Goal: Information Seeking & Learning: Learn about a topic

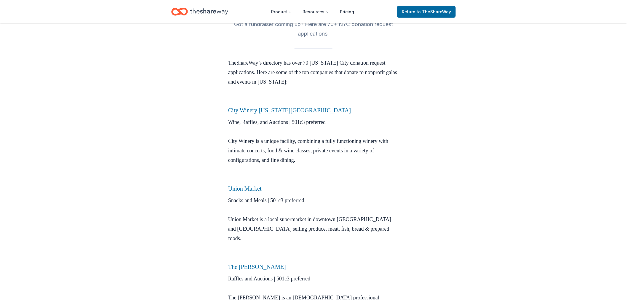
scroll to position [66, 0]
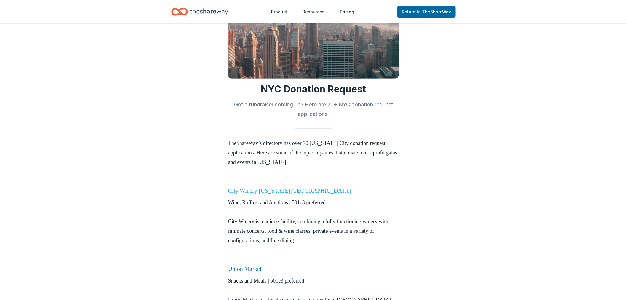
click at [254, 190] on link "City Winery New York City" at bounding box center [289, 190] width 123 height 7
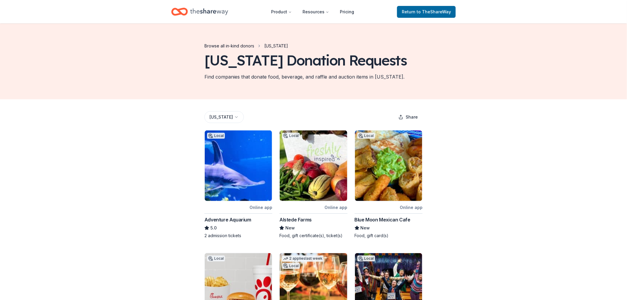
click at [239, 47] on link "Browse all in-kind donors" at bounding box center [230, 45] width 50 height 7
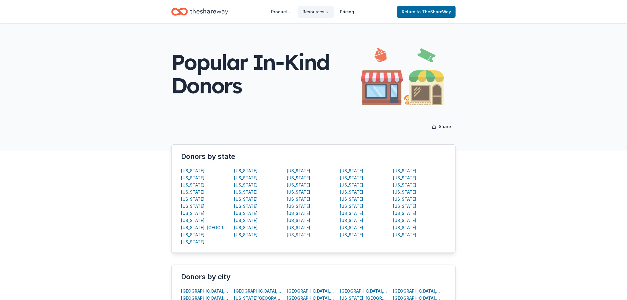
click at [296, 235] on div "New Jersey" at bounding box center [298, 234] width 23 height 7
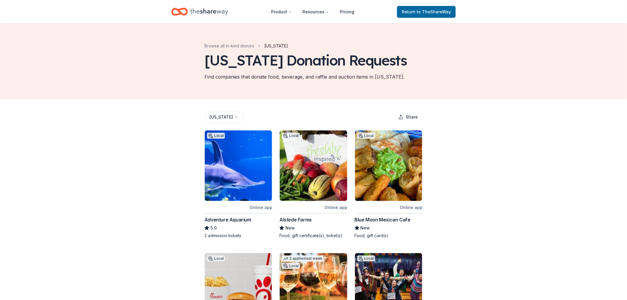
click at [233, 115] on html "Product Resources Pricing Return to TheShareWay Browse all in-kind donors New J…" at bounding box center [313, 150] width 627 height 300
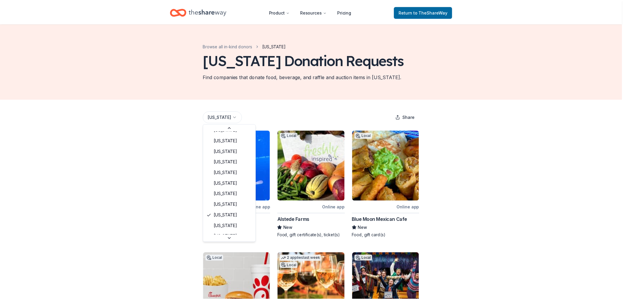
scroll to position [261, 0]
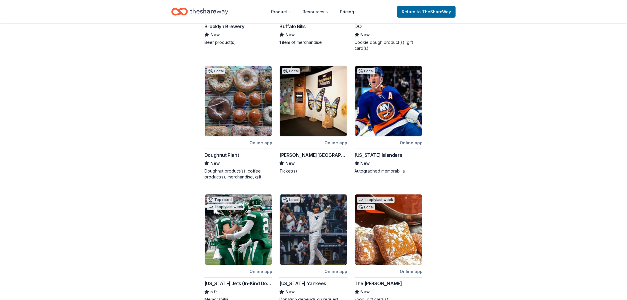
scroll to position [230, 0]
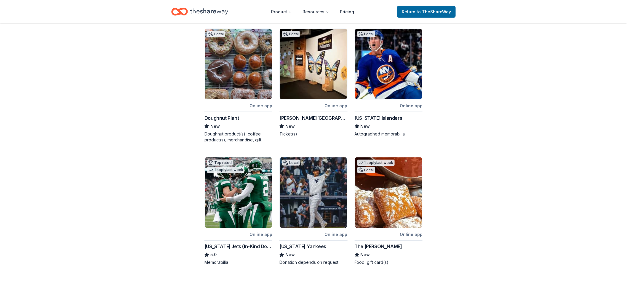
click at [380, 79] on img at bounding box center [388, 64] width 67 height 71
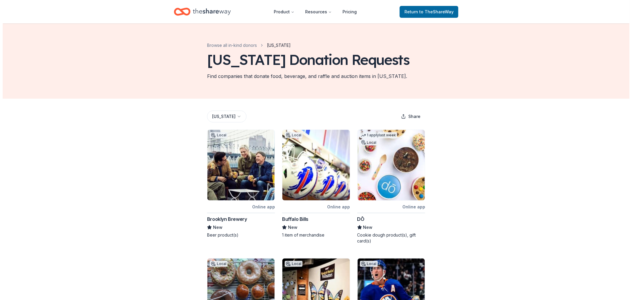
scroll to position [0, 0]
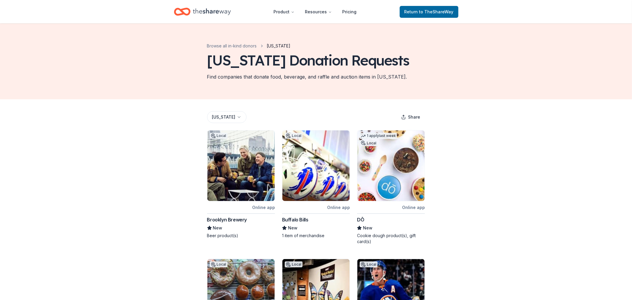
click at [230, 113] on html "Product Resources Pricing Return to TheShareWay Browse all in-kind donors New Y…" at bounding box center [316, 150] width 632 height 300
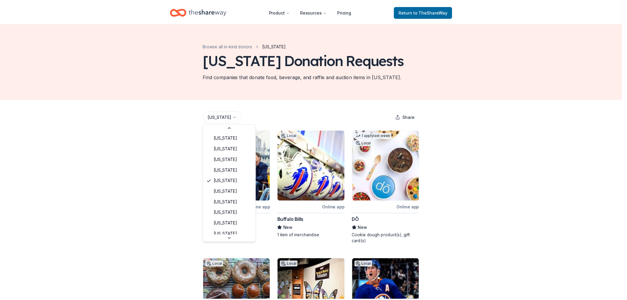
scroll to position [315, 0]
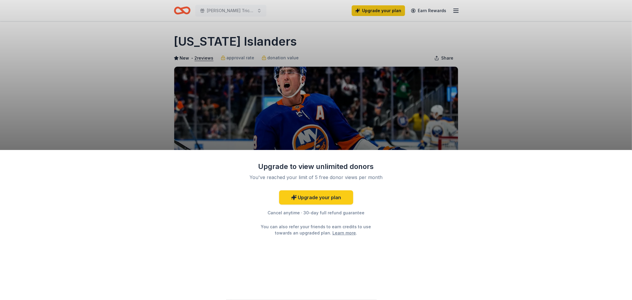
click at [474, 121] on div "Upgrade to view unlimited donors You've reached your limit of 5 free donor view…" at bounding box center [316, 150] width 632 height 300
